Goal: Understand process/instructions: Learn how to perform a task or action

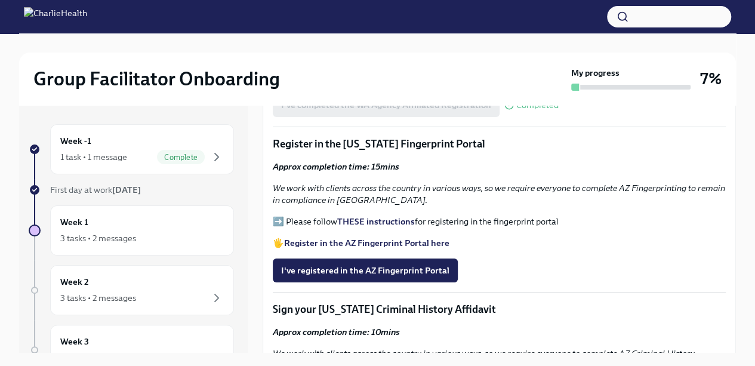
scroll to position [1188, 0]
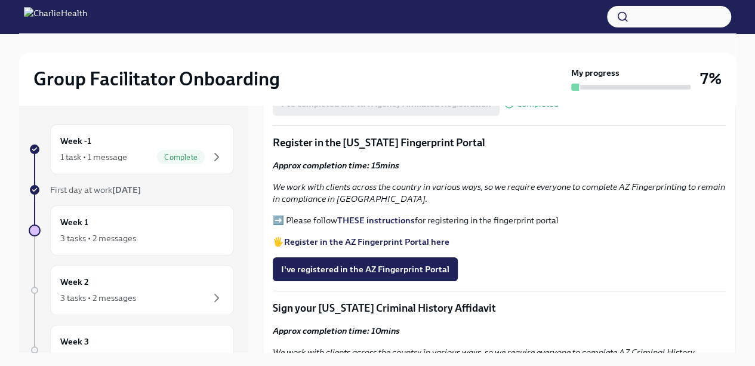
click at [427, 236] on strong "Register in the AZ Fingerprint Portal here" at bounding box center [366, 241] width 165 height 11
click at [400, 217] on strong "THESE instructions" at bounding box center [376, 220] width 78 height 11
click at [430, 263] on span "I've registered in the AZ Fingerprint Portal" at bounding box center [365, 269] width 168 height 12
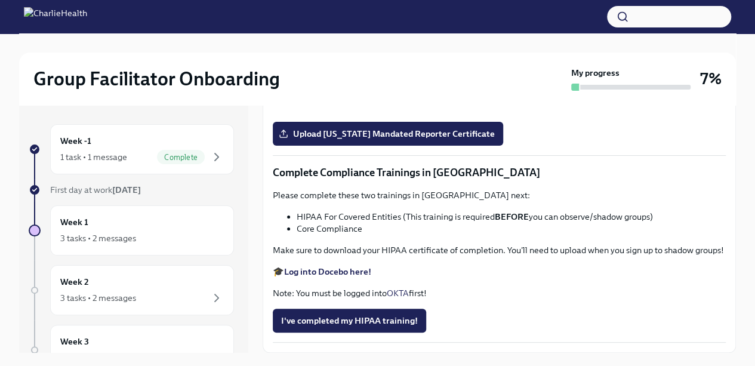
scroll to position [2362, 0]
click at [209, 161] on icon "button" at bounding box center [216, 157] width 14 height 14
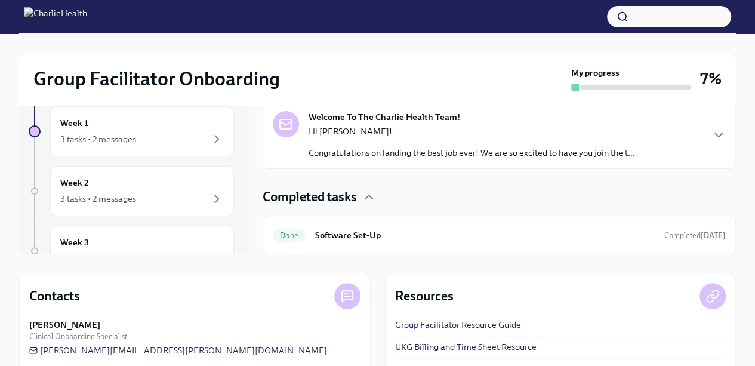
scroll to position [100, 0]
click at [209, 135] on icon "button" at bounding box center [216, 138] width 14 height 14
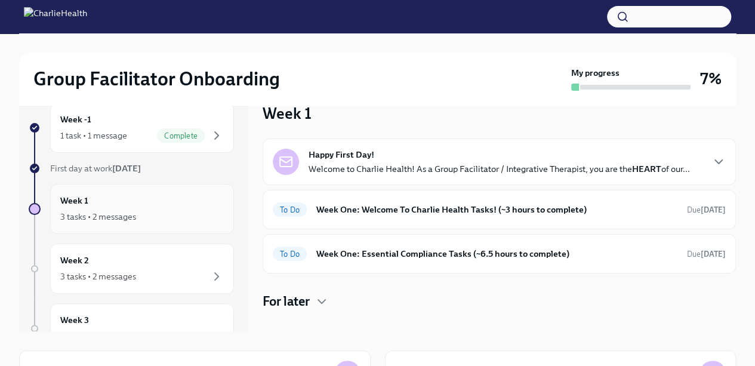
scroll to position [6, 0]
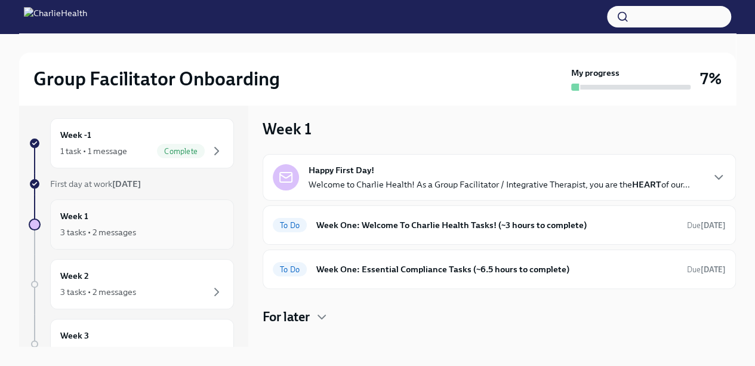
click at [637, 232] on div "To Do Week One: Welcome To Charlie Health Tasks! (~3 hours to complete) Due [DA…" at bounding box center [499, 224] width 453 height 19
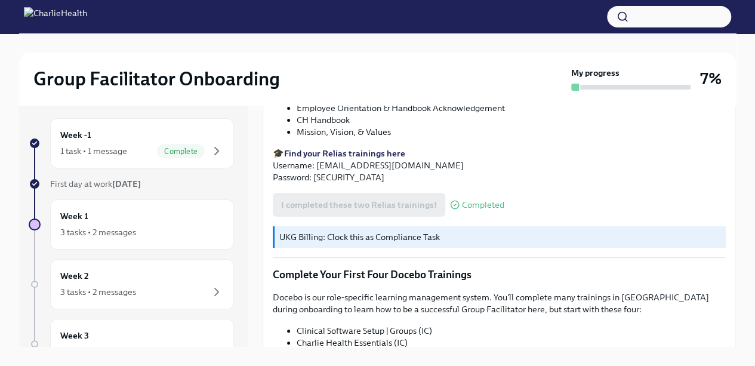
scroll to position [1432, 0]
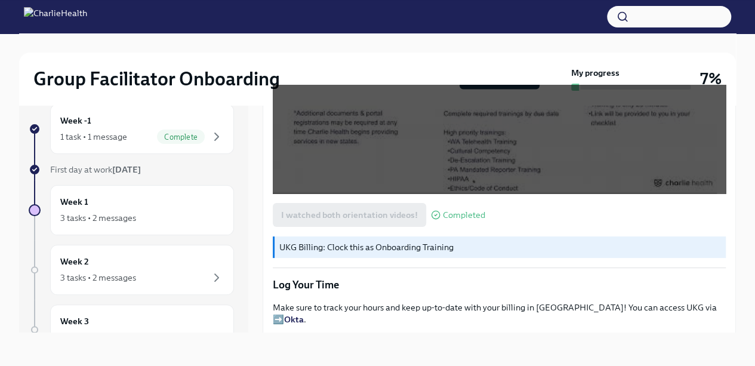
scroll to position [985, 0]
click at [209, 141] on icon "button" at bounding box center [216, 136] width 14 height 14
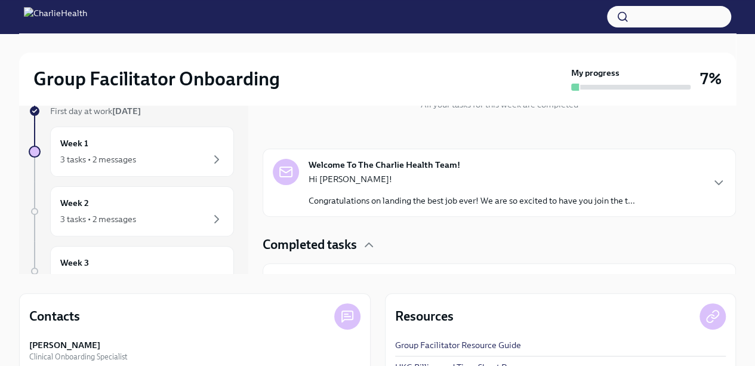
scroll to position [73, 0]
click at [711, 189] on icon "button" at bounding box center [718, 183] width 14 height 14
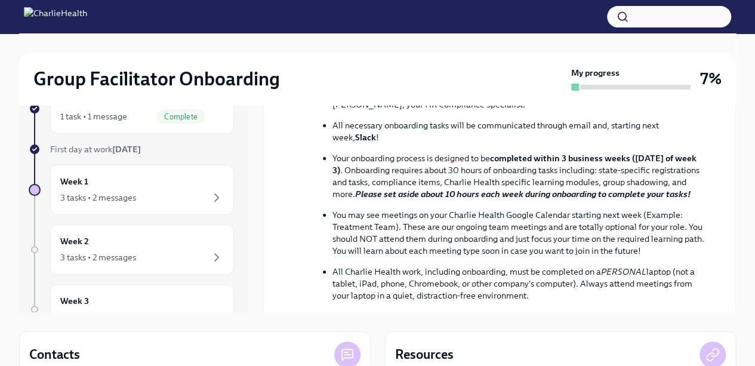
scroll to position [14, 0]
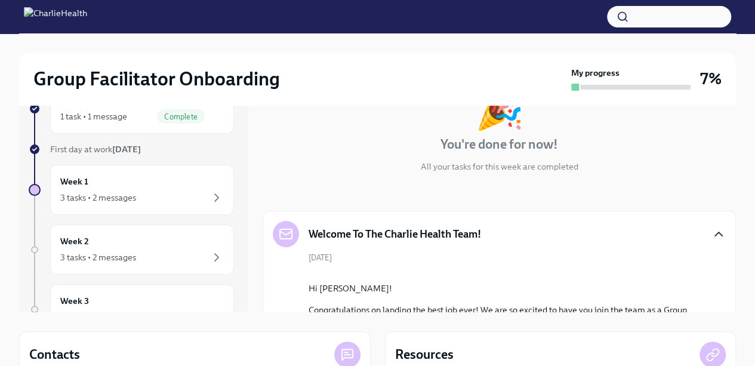
click at [190, 200] on div "3 tasks • 2 messages" at bounding box center [141, 197] width 163 height 14
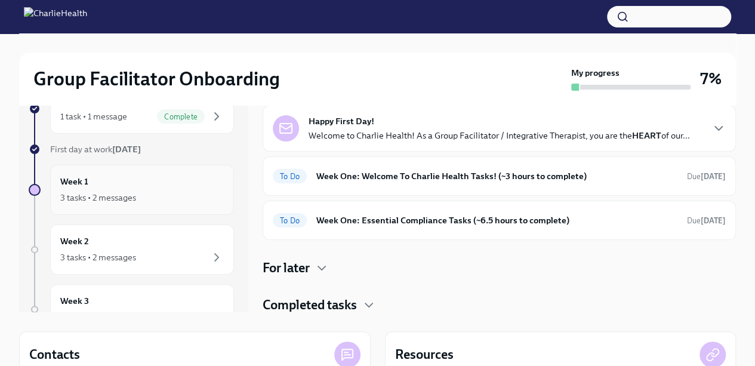
click at [656, 223] on h6 "Week One: Essential Compliance Tasks (~6.5 hours to complete)" at bounding box center [496, 220] width 361 height 13
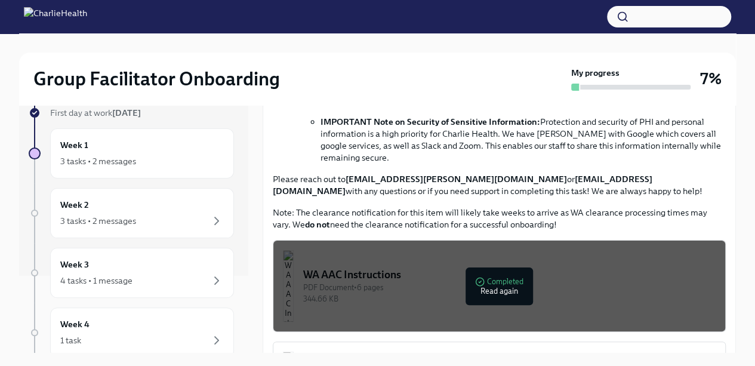
scroll to position [98, 0]
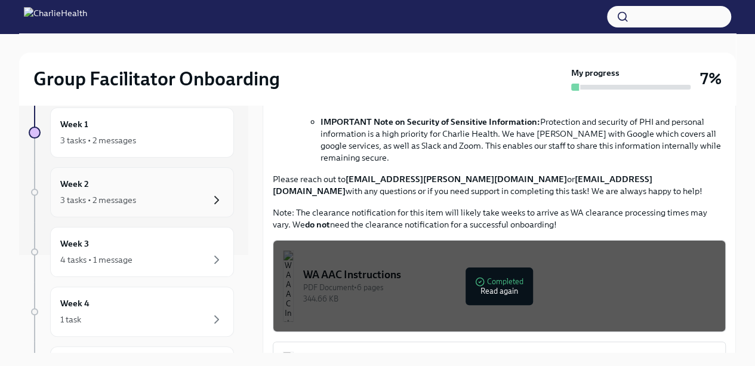
click at [213, 199] on icon "button" at bounding box center [216, 200] width 14 height 14
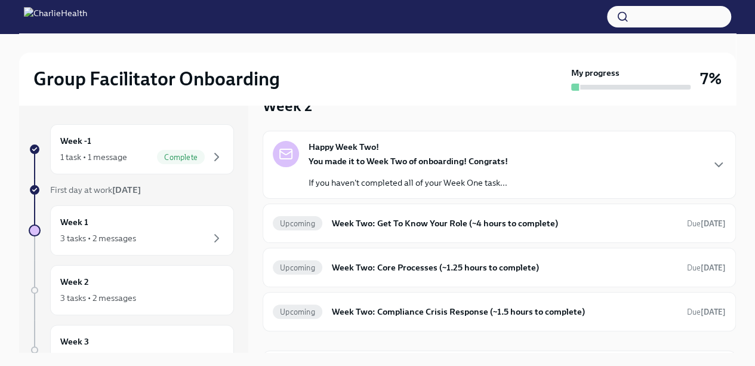
scroll to position [27, 0]
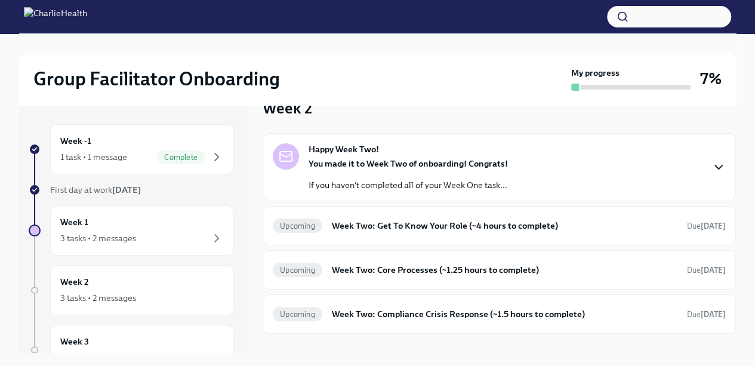
click at [711, 166] on icon "button" at bounding box center [718, 167] width 14 height 14
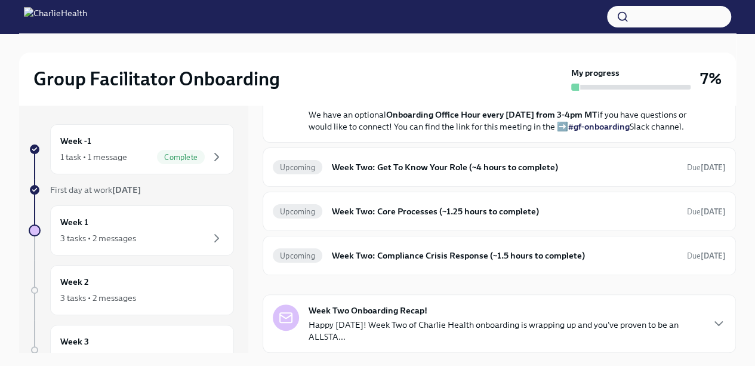
scroll to position [412, 0]
click at [660, 177] on div "Upcoming Week Two: Get To Know Your Role (~4 hours to complete) Due [DATE]" at bounding box center [499, 166] width 453 height 19
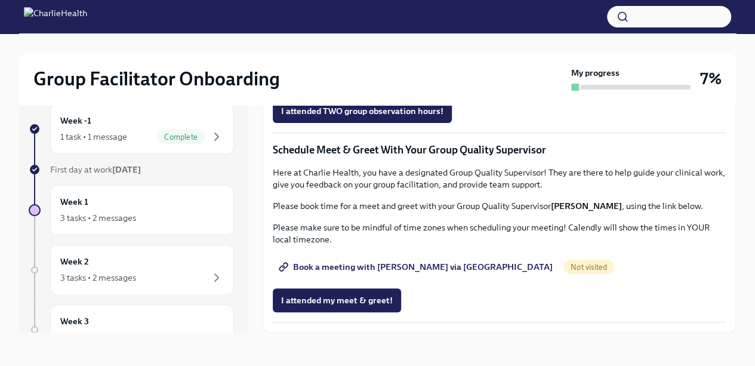
scroll to position [884, 0]
click at [403, 50] on span "Group Observation Instructions" at bounding box center [349, 44] width 137 height 12
